Goal: Transaction & Acquisition: Purchase product/service

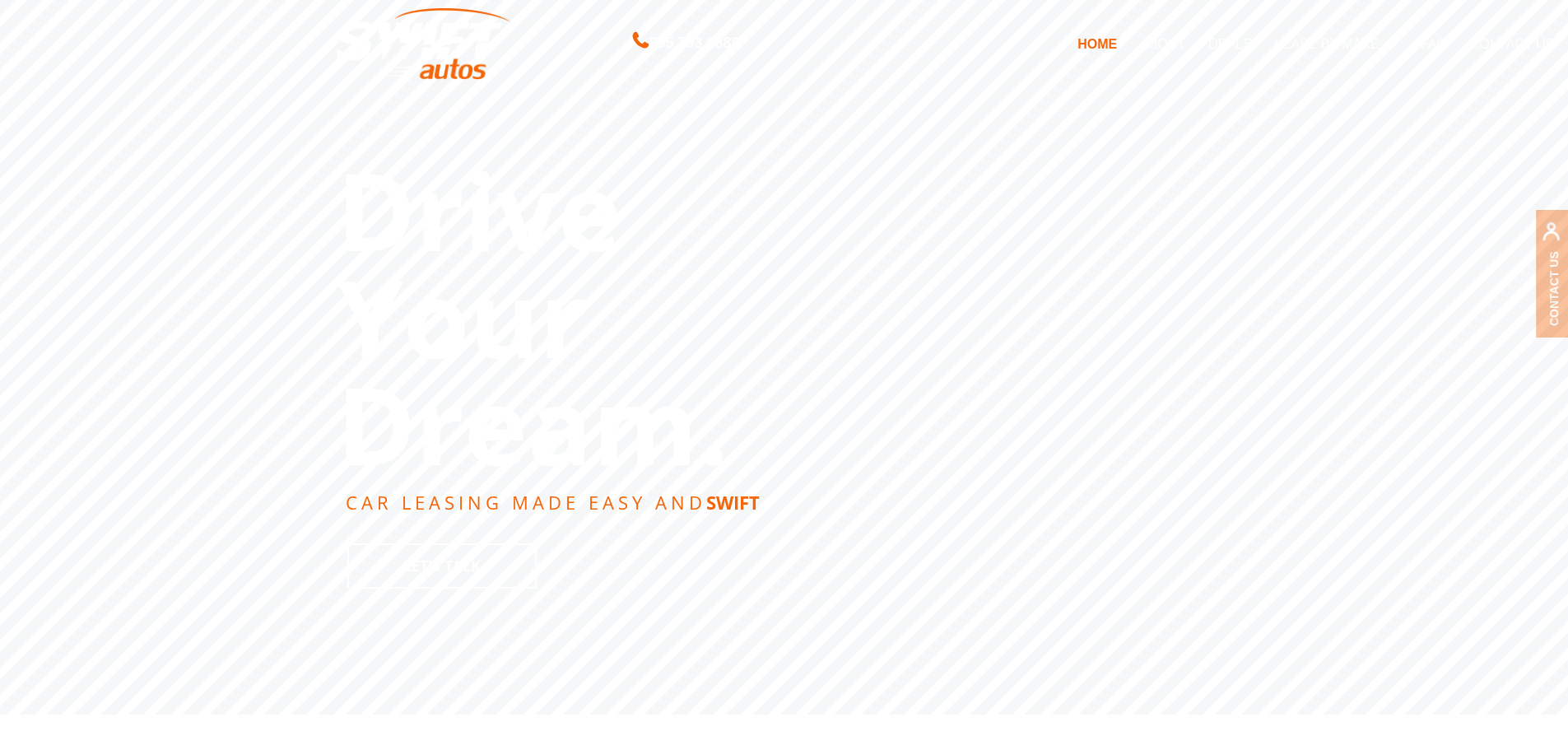
click at [1258, 32] on link "DEALS" at bounding box center [1230, 43] width 66 height 35
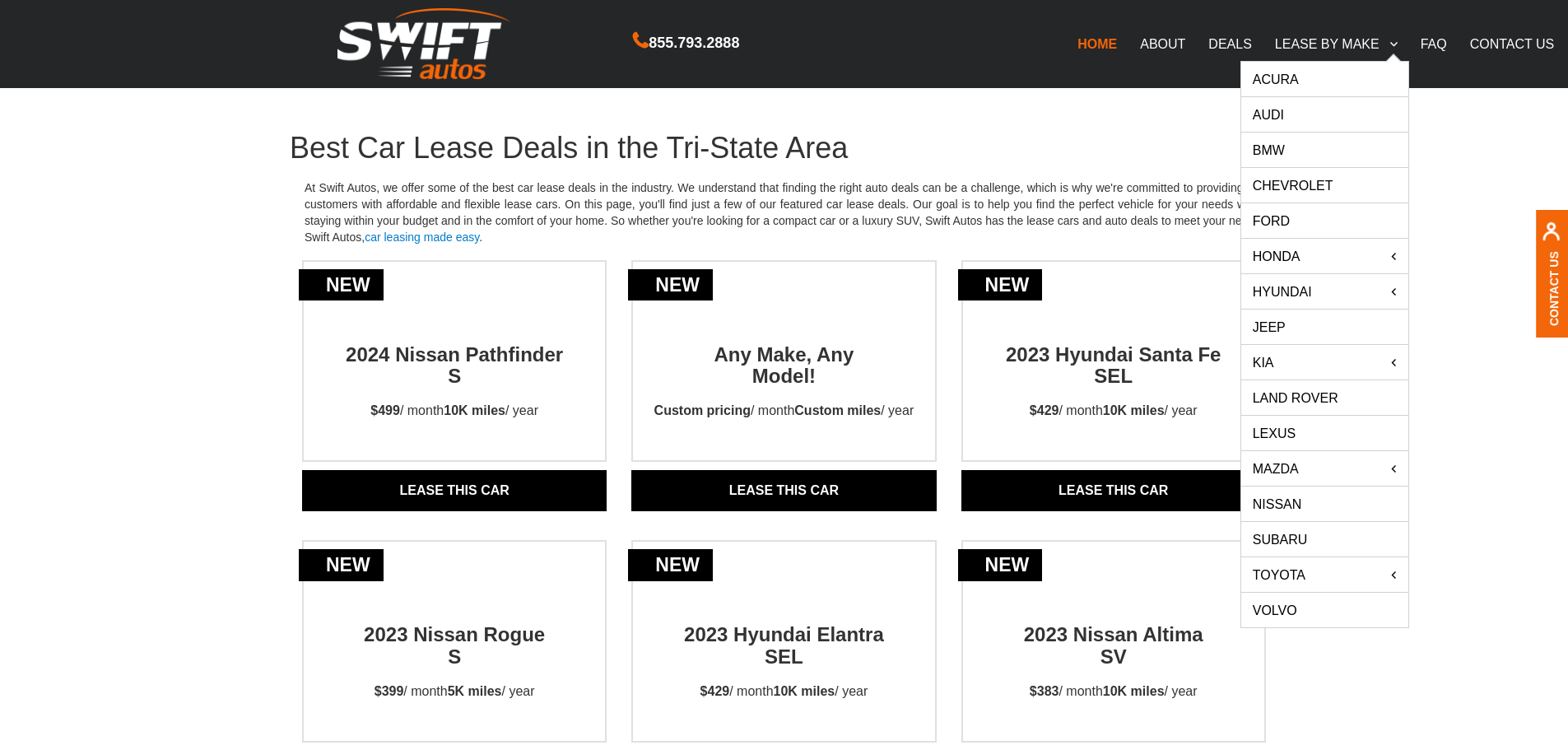
click at [1288, 38] on link "LEASE BY MAKE" at bounding box center [1336, 43] width 145 height 35
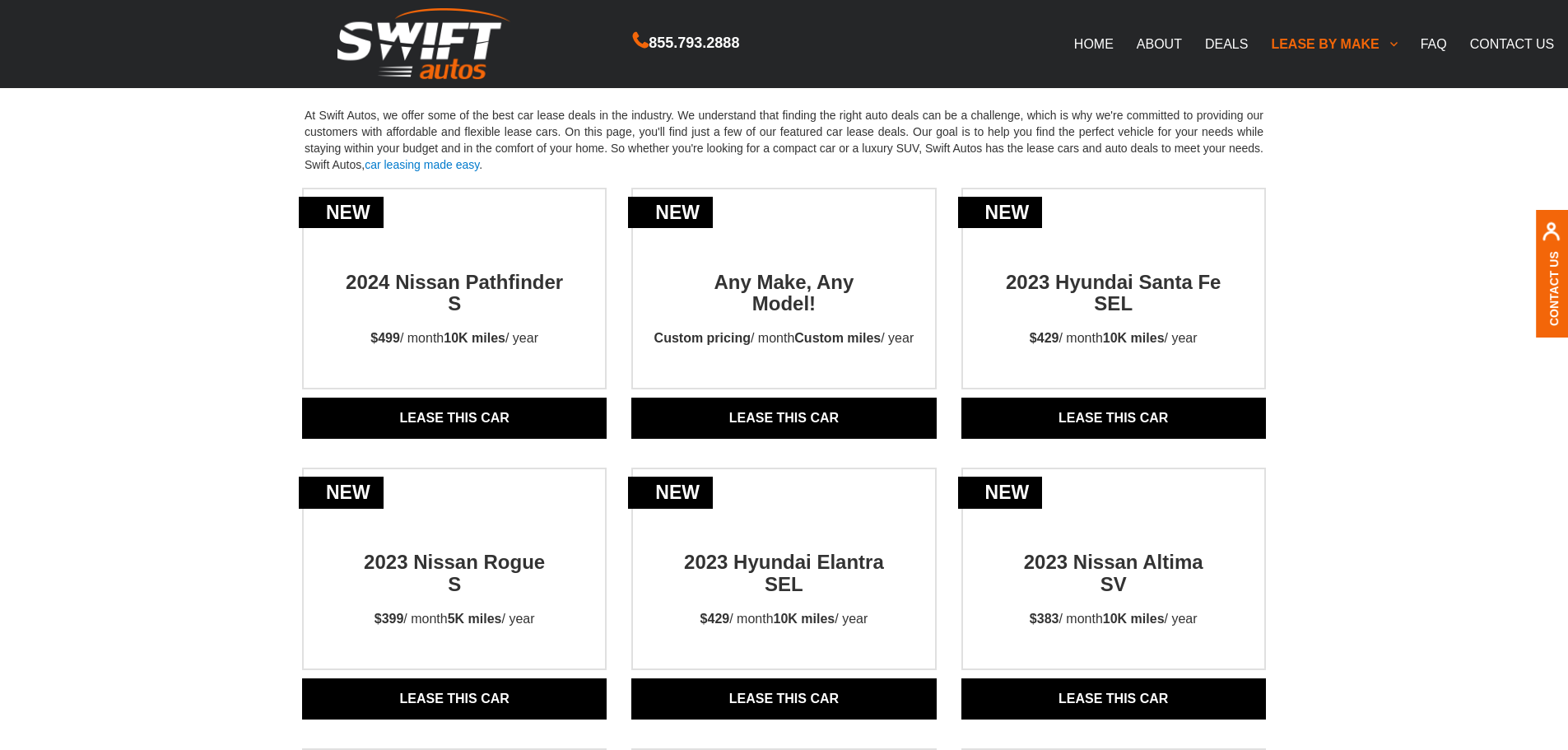
scroll to position [110, 0]
